Goal: Task Accomplishment & Management: Manage account settings

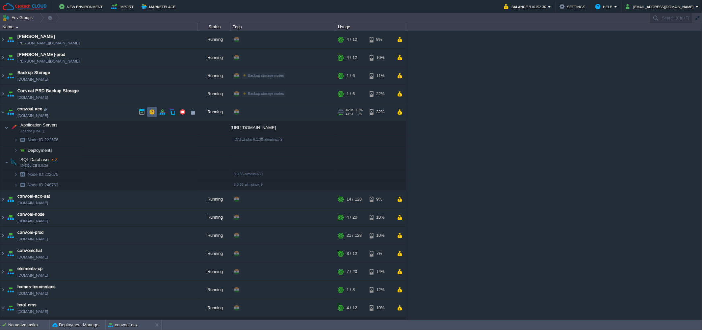
click at [150, 111] on button "button" at bounding box center [152, 112] width 6 height 6
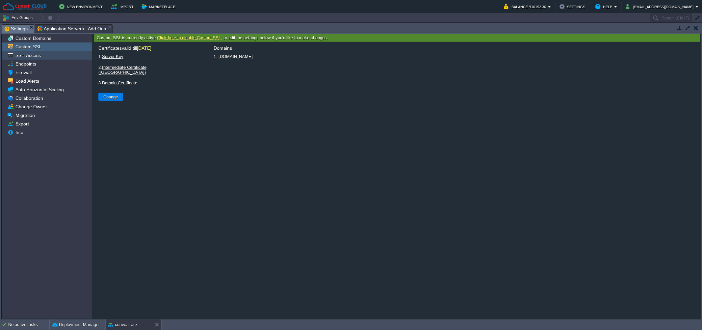
click at [64, 58] on div "SSH Access" at bounding box center [47, 55] width 90 height 9
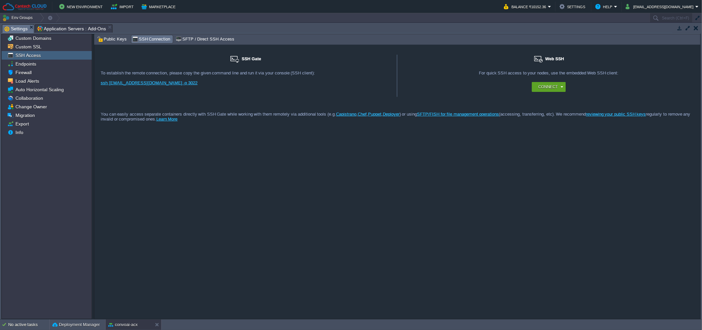
click at [117, 34] on div "Tasks Activity Log Archive Git / SVN Settings Application Servers : Add-Ons Cus…" at bounding box center [351, 171] width 702 height 296
click at [117, 37] on span "Public Keys" at bounding box center [112, 39] width 30 height 7
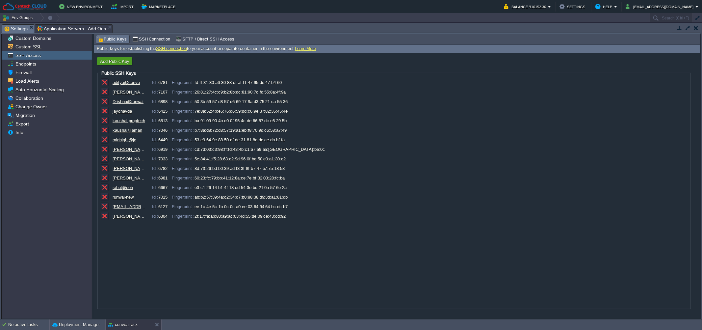
click at [118, 61] on button "Add Public Key" at bounding box center [114, 61] width 33 height 6
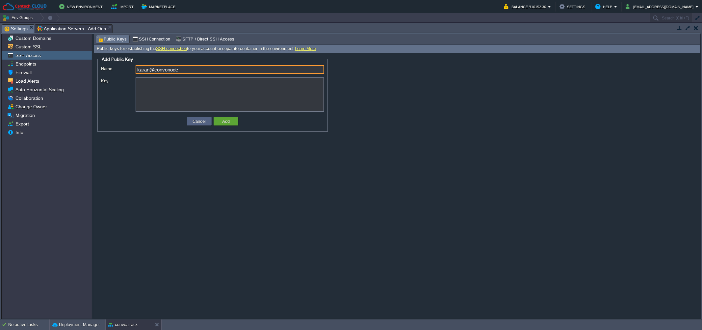
type input "karan@convonode"
click at [153, 90] on textarea "Key:" at bounding box center [230, 94] width 189 height 35
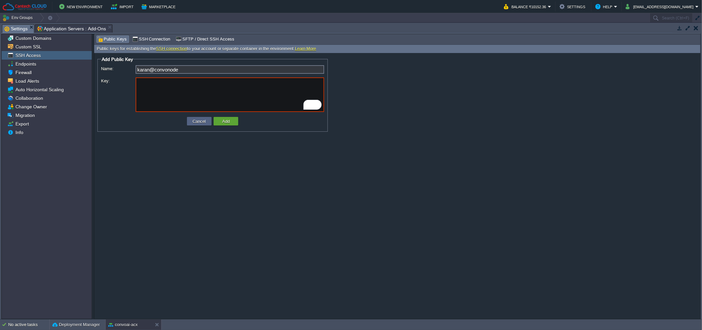
paste textarea "at MySQLQueryGenerator.whereItemsQuery (/app/node_modules/sequelize/lib/dialect…"
type textarea "at MySQLQueryGenerator.whereItemsQuery (/app/node_modules/sequelize/lib/dialect…"
click at [226, 99] on textarea "Key:" at bounding box center [230, 94] width 189 height 35
paste textarea "ssh-rsa AAAAB3NzaC1yc2EAAAADAQABAAACAQDaqnyYTf5389qseJAuNycbfRJ6d9v3A1ryrHdvw5Q…"
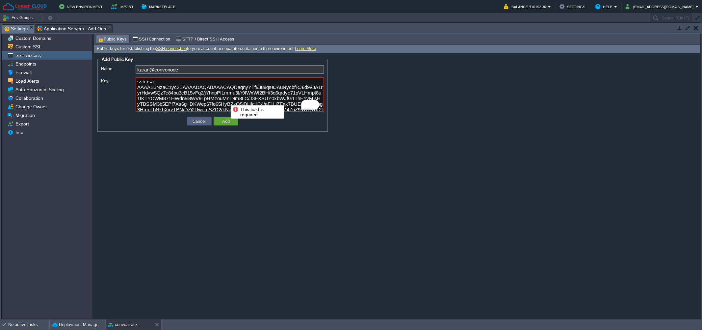
scroll to position [36, 0]
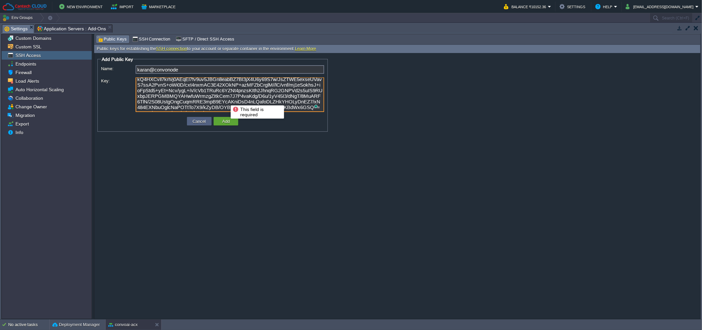
click at [192, 89] on textarea "ssh-rsa AAAAB3NzaC1yc2EAAAADAQABAAACAQDaqnyYTf5389qseJAuNycbfRJ6d9v3A1ryrHdvw5Q…" at bounding box center [230, 94] width 189 height 35
click at [215, 108] on textarea "ssh-rsa AAAAB3NzaC1yc2EAAAADAQABAAACAQDaqnyYTf5389qseJAuNycbfRJ6d9v3A1ryrHdvw5Q…" at bounding box center [230, 94] width 189 height 35
type textarea "ssh-rsa AAAAB3NzaC1yc2EAAAADAQABAAACAQDaqnyYTf5389qseJAuNycbfRJ6d9v3A1ryrHdvw5Q…"
click at [230, 118] on button "Add" at bounding box center [226, 121] width 12 height 6
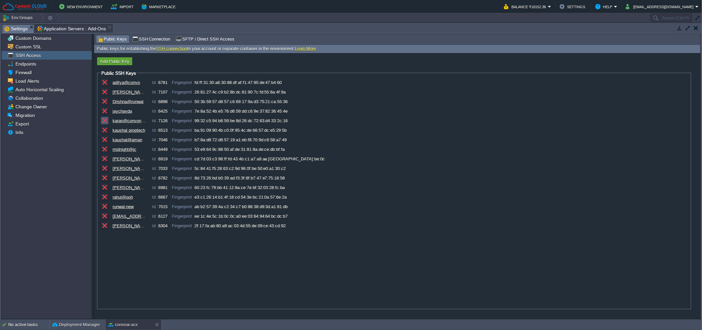
click at [103, 121] on button "button" at bounding box center [105, 120] width 6 height 6
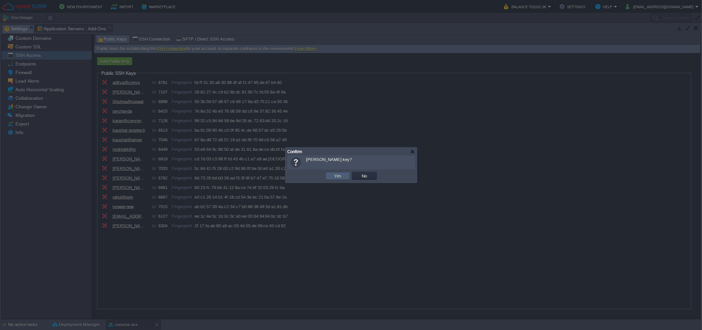
click at [332, 177] on button "Yes" at bounding box center [337, 176] width 11 height 6
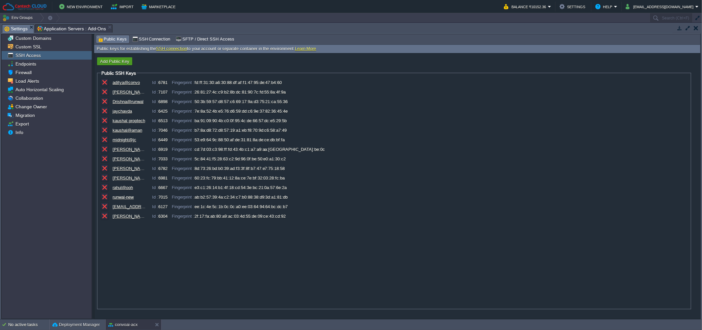
click at [117, 59] on button "Add Public Key" at bounding box center [114, 61] width 33 height 6
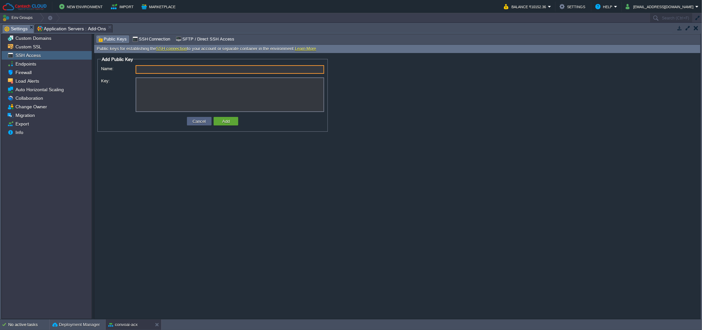
click at [215, 91] on textarea "Key:" at bounding box center [230, 94] width 189 height 35
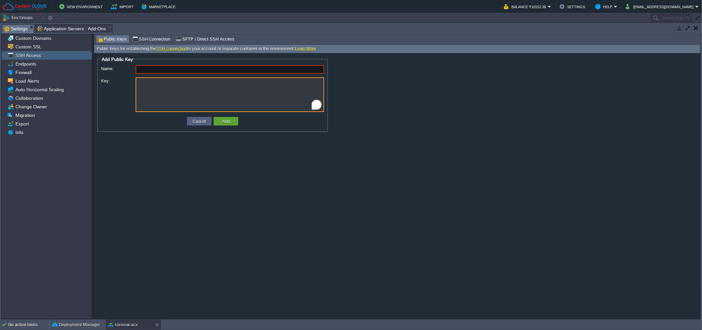
paste textarea "ssh-rsa AAAAB3NzaC1yc2EAAAADAQABAAACAQDaqnyYTf5389qseJAuNycbfRJ6d9v3A1ryrHdvw5Q…"
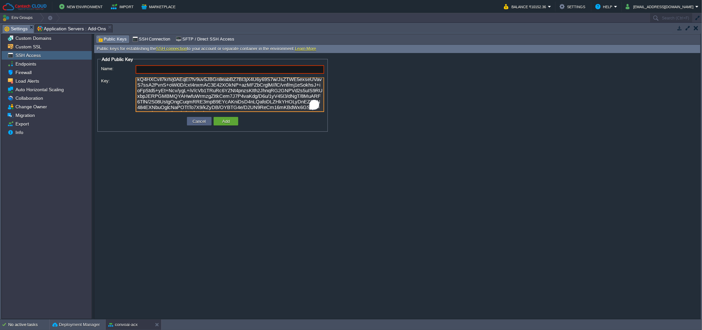
type textarea "ssh-rsa AAAAB3NzaC1yc2EAAAADAQABAAACAQDaqnyYTf5389qseJAuNycbfRJ6d9v3A1ryrHdvw5Q…"
click at [146, 70] on input "Name:" at bounding box center [230, 69] width 189 height 9
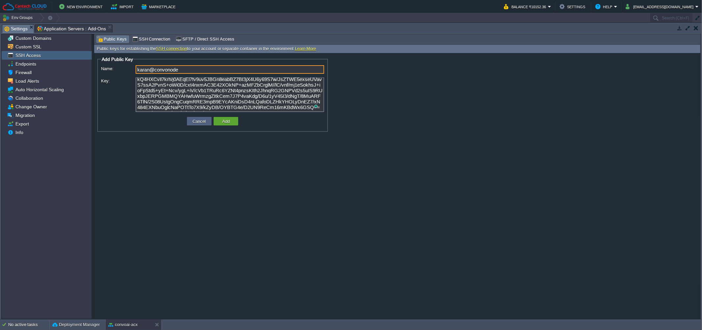
type input "karan@convonode"
click at [262, 98] on textarea "ssh-rsa AAAAB3NzaC1yc2EAAAADAQABAAACAQDaqnyYTf5389qseJAuNycbfRJ6d9v3A1ryrHdvw5Q…" at bounding box center [230, 94] width 189 height 35
click at [222, 127] on div "Cancel Add" at bounding box center [212, 121] width 223 height 14
click at [223, 124] on button "Add" at bounding box center [226, 121] width 12 height 6
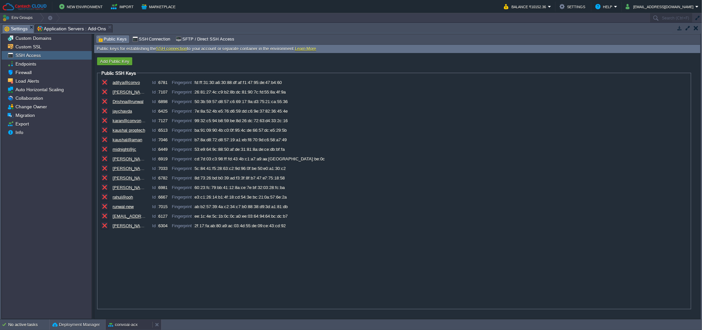
click at [121, 320] on div "convoai-acx" at bounding box center [129, 324] width 47 height 11
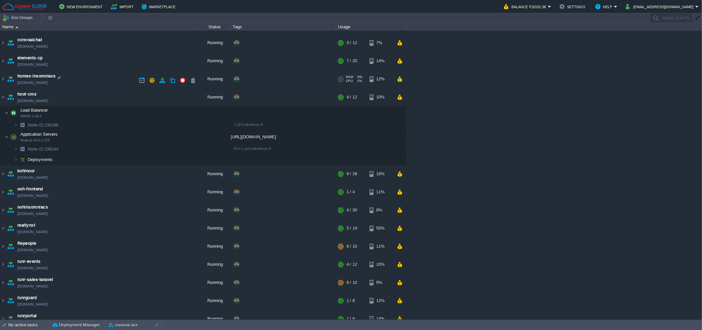
scroll to position [0, 0]
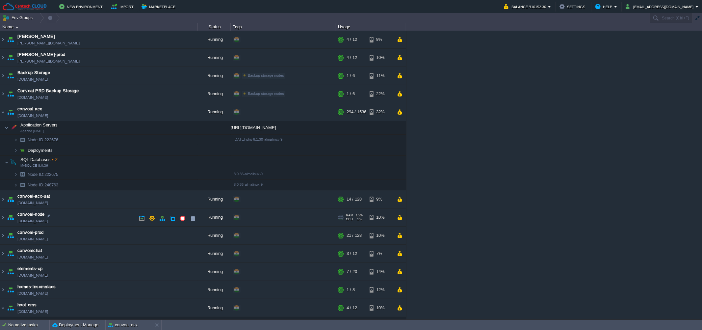
click at [89, 215] on td "convoai-node [DOMAIN_NAME]" at bounding box center [98, 217] width 197 height 18
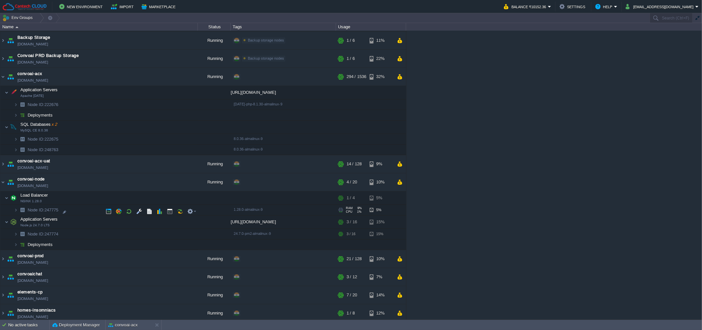
scroll to position [53, 0]
